Goal: Browse casually

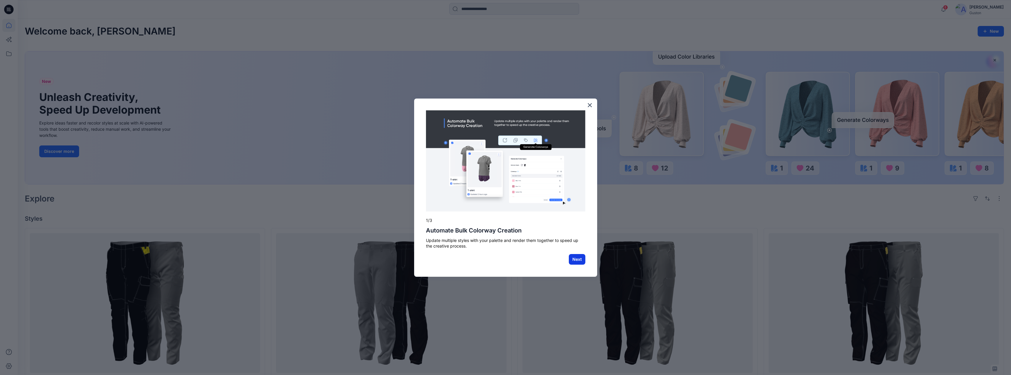
click at [576, 257] on button "Next" at bounding box center [577, 259] width 17 height 11
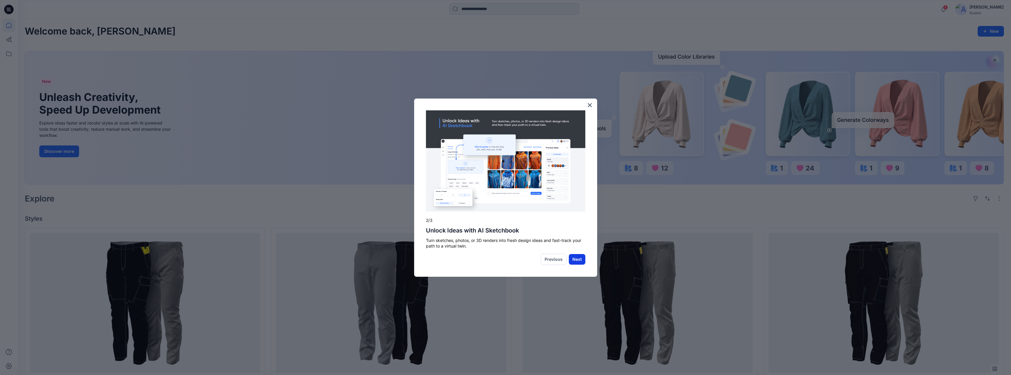
click at [577, 258] on button "Next" at bounding box center [577, 259] width 17 height 11
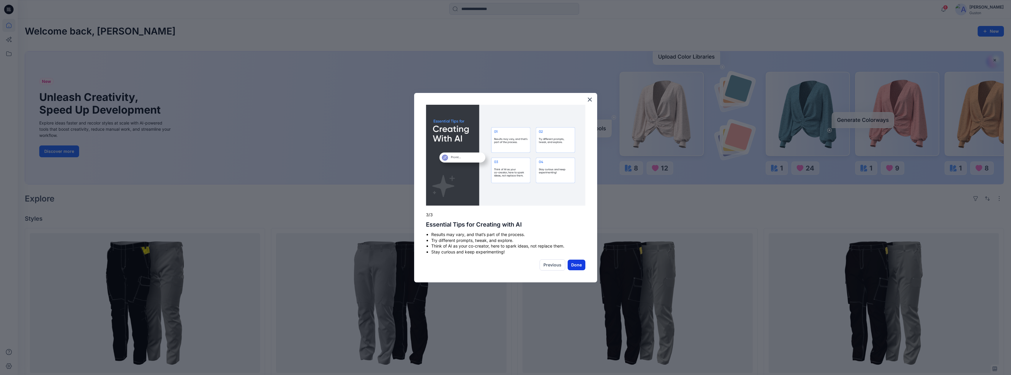
click at [577, 265] on button "Done" at bounding box center [577, 265] width 18 height 11
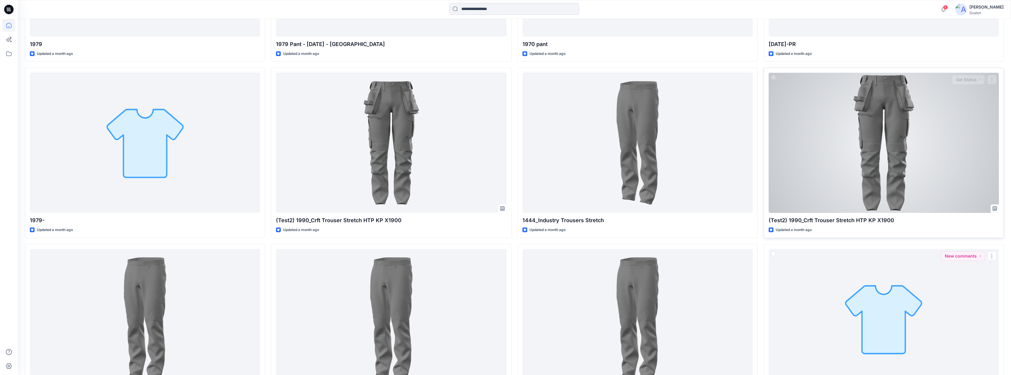
scroll to position [1344, 0]
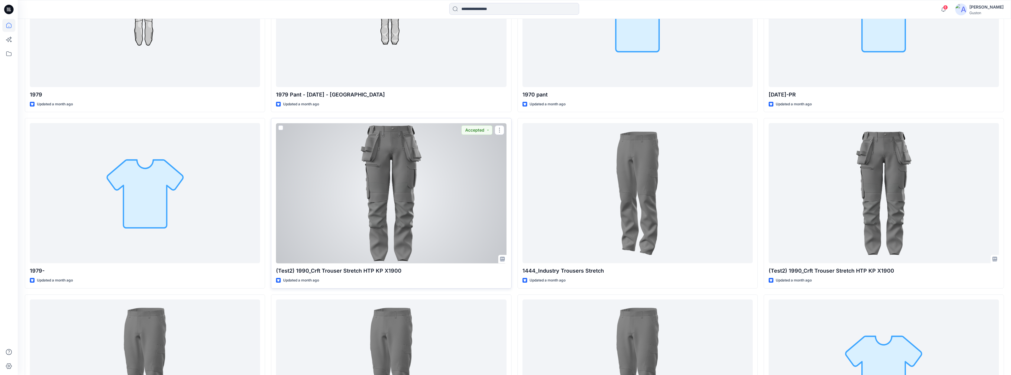
click at [370, 227] on div at bounding box center [391, 193] width 230 height 140
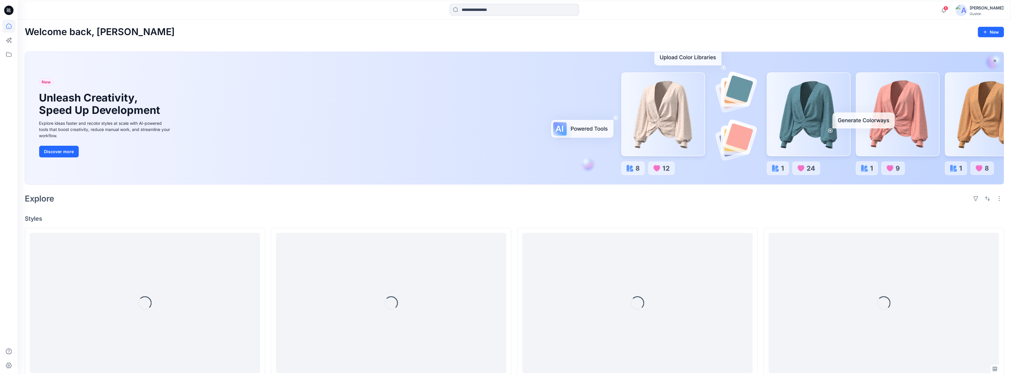
scroll to position [1344, 0]
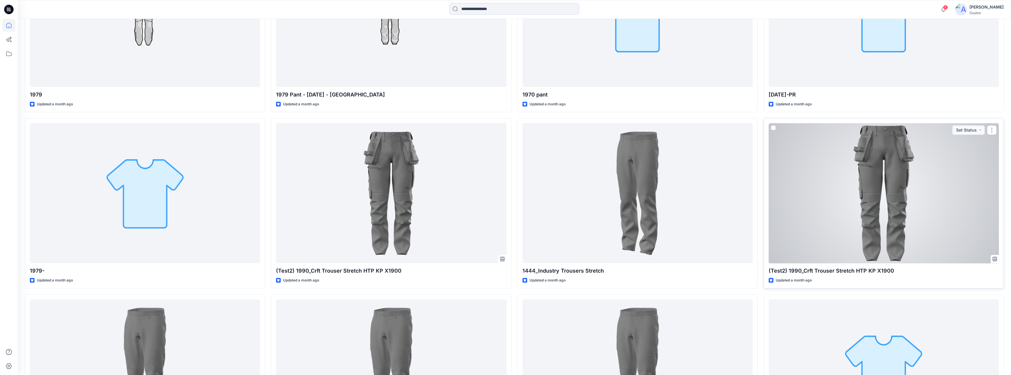
click at [853, 218] on div at bounding box center [884, 193] width 230 height 140
